Goal: Find contact information: Find contact information

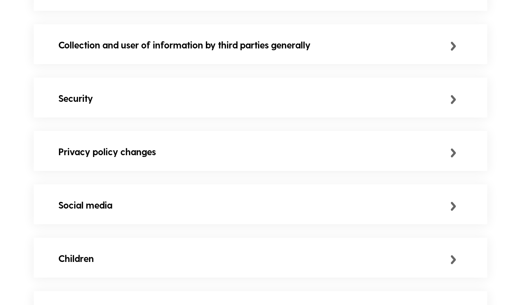
scroll to position [364, 0]
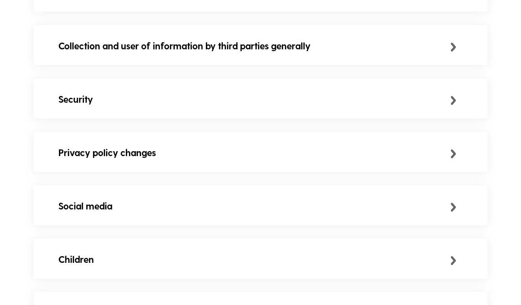
click at [168, 104] on div "Security" at bounding box center [254, 99] width 392 height 14
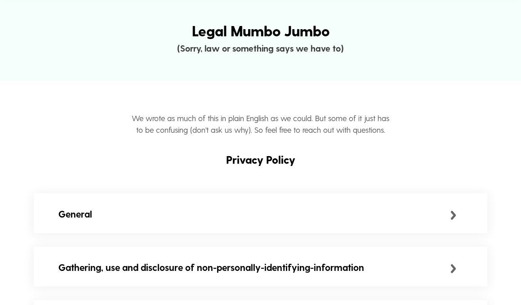
scroll to position [0, 0]
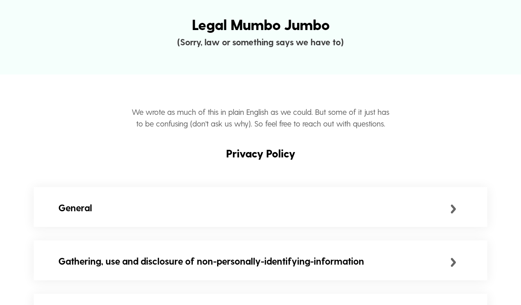
click at [160, 218] on div "General" at bounding box center [260, 207] width 453 height 41
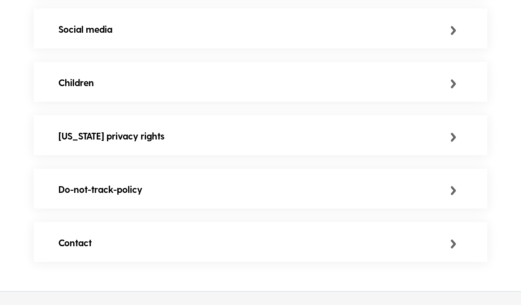
scroll to position [756, 0]
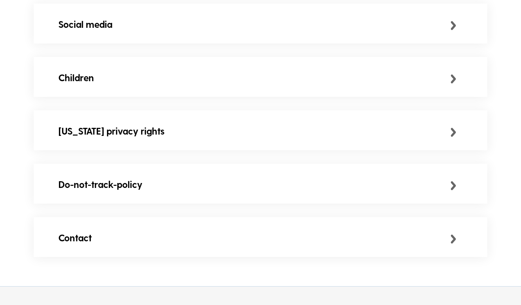
click at [131, 254] on div "Contact" at bounding box center [260, 237] width 453 height 41
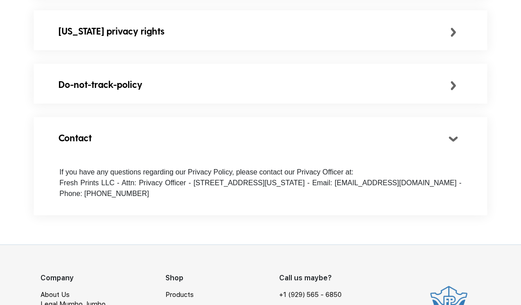
scroll to position [862, 0]
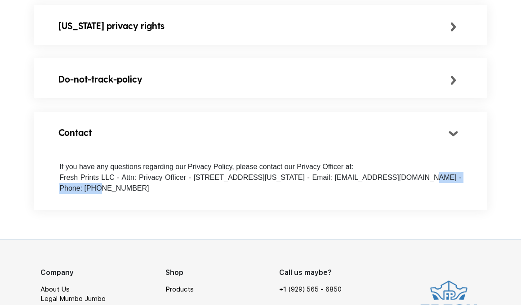
drag, startPoint x: 390, startPoint y: 181, endPoint x: 453, endPoint y: 181, distance: 62.9
click at [453, 181] on span "If you have any questions regarding our Privacy Policy, please contact our Priv…" at bounding box center [260, 177] width 402 height 29
copy span "[EMAIL_ADDRESS][DOMAIN_NAME]"
